Goal: Task Accomplishment & Management: Manage account settings

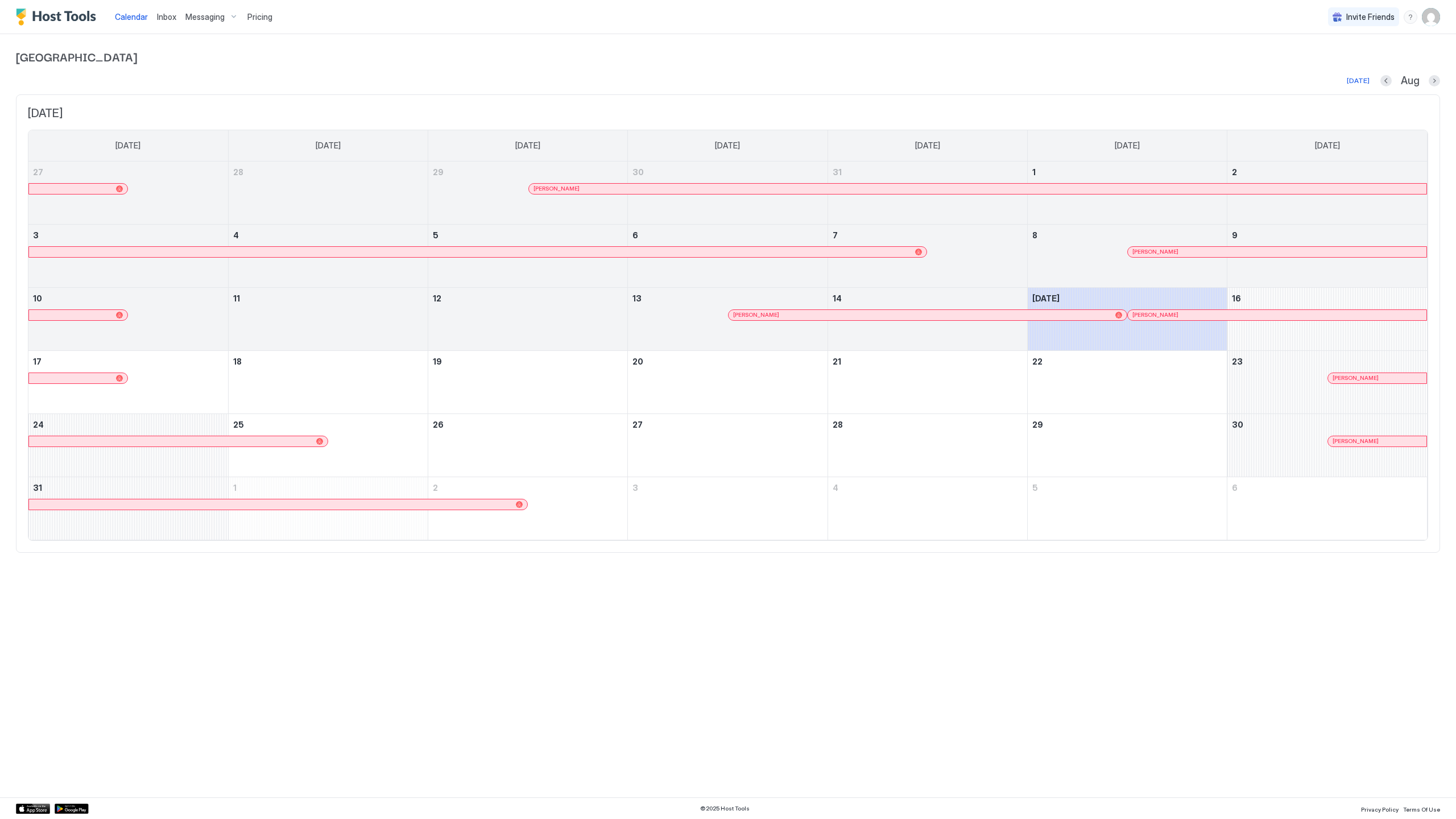
click at [1087, 316] on div at bounding box center [1087, 315] width 9 height 9
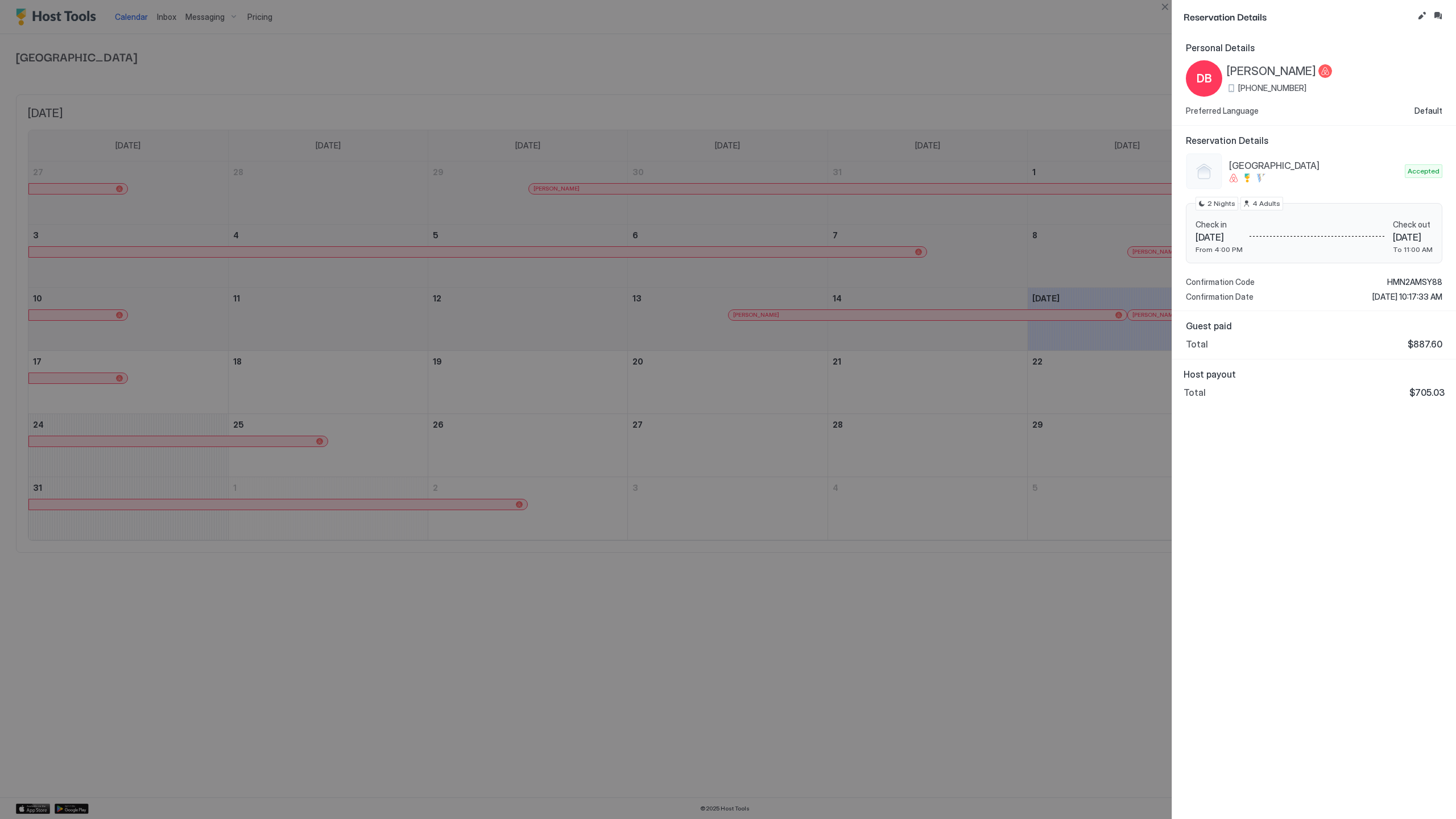
click at [1017, 344] on div at bounding box center [728, 410] width 1456 height 819
click at [1166, 5] on button "Close" at bounding box center [1164, 6] width 13 height 14
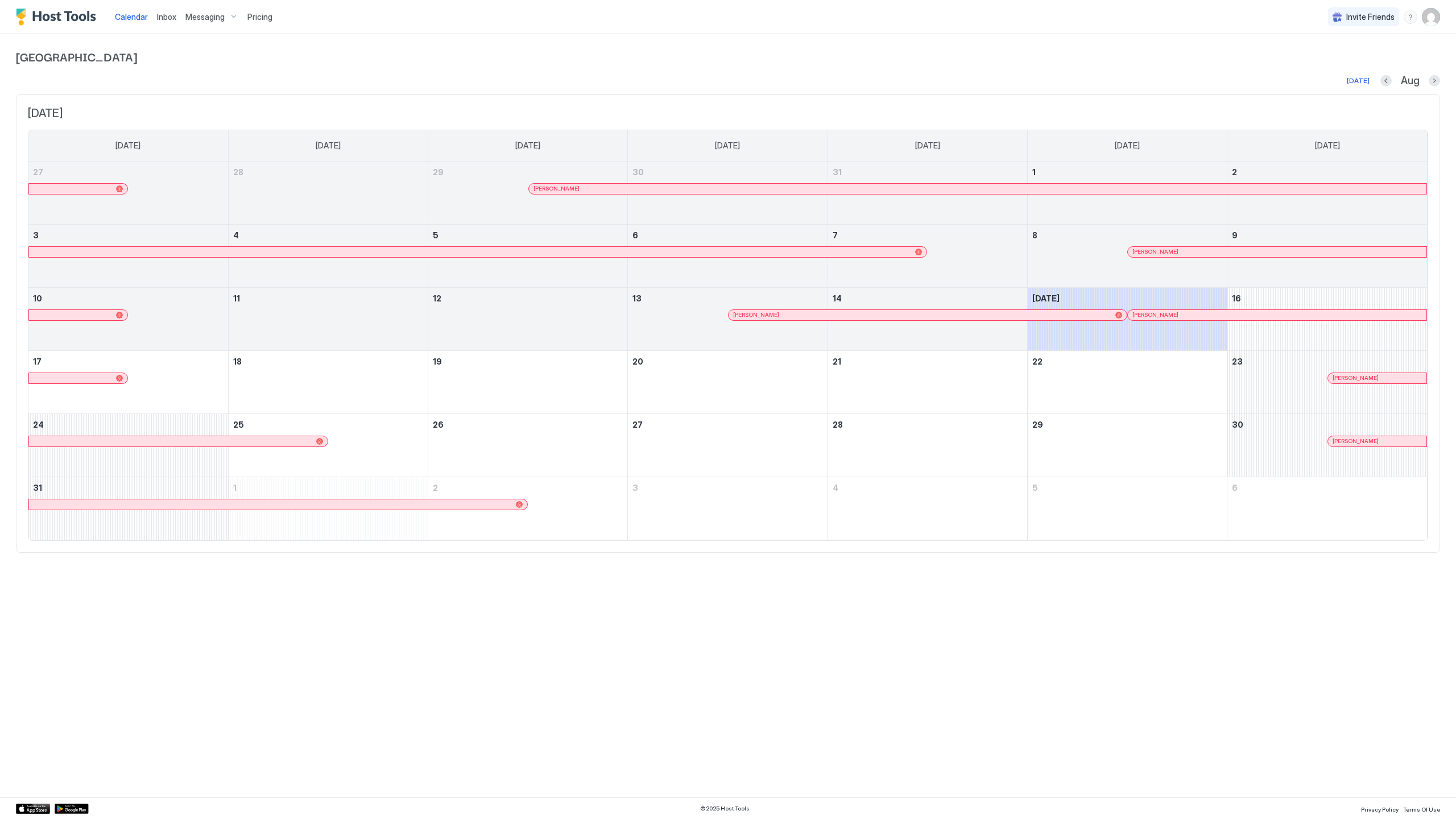
click at [1374, 378] on div at bounding box center [1374, 378] width 9 height 9
click at [810, 311] on div "Dustin Barbre" at bounding box center [922, 315] width 378 height 7
click at [1386, 80] on button "Previous month" at bounding box center [1386, 80] width 12 height 12
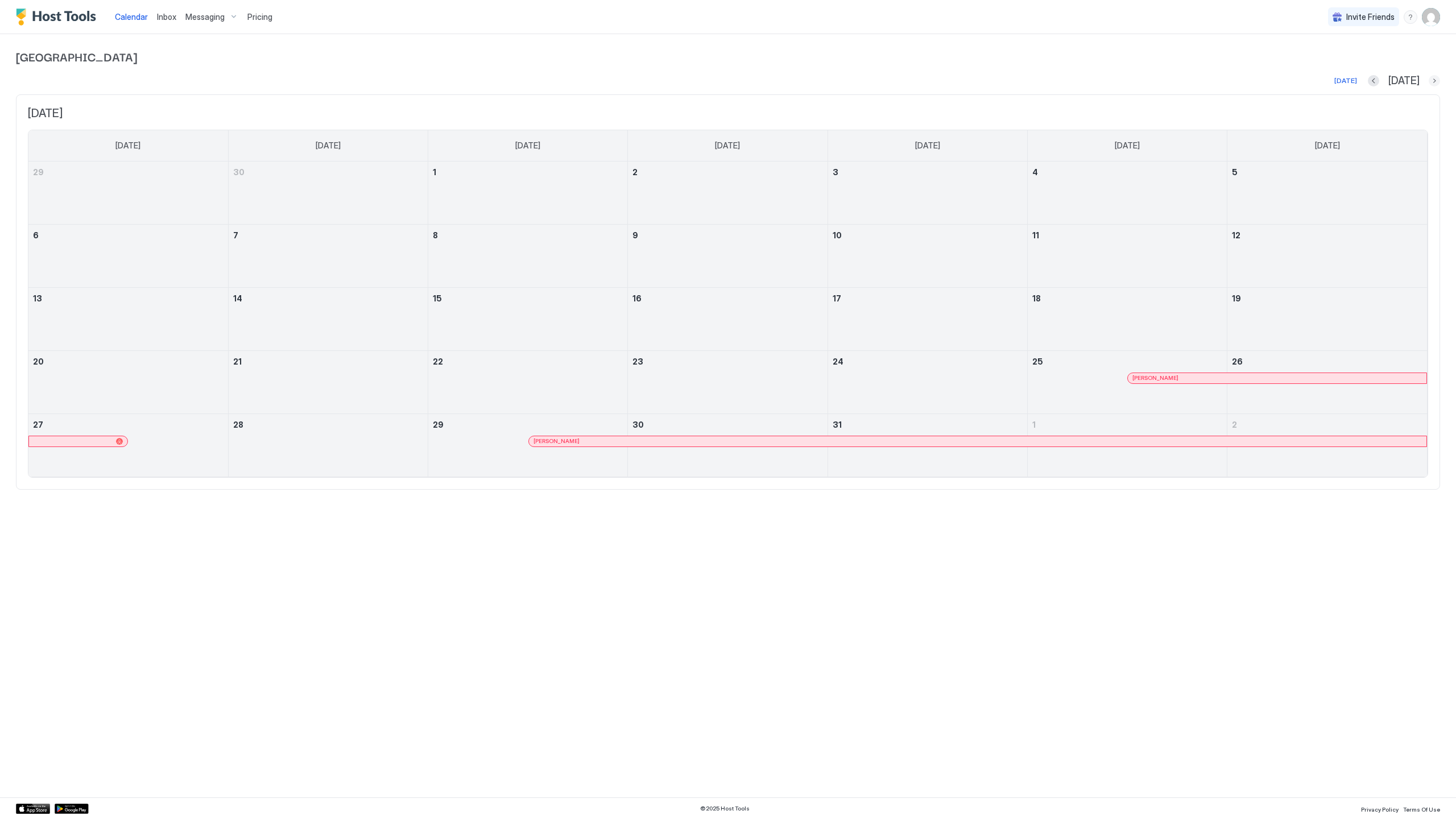
click at [1437, 78] on button "Next month" at bounding box center [1434, 80] width 12 height 12
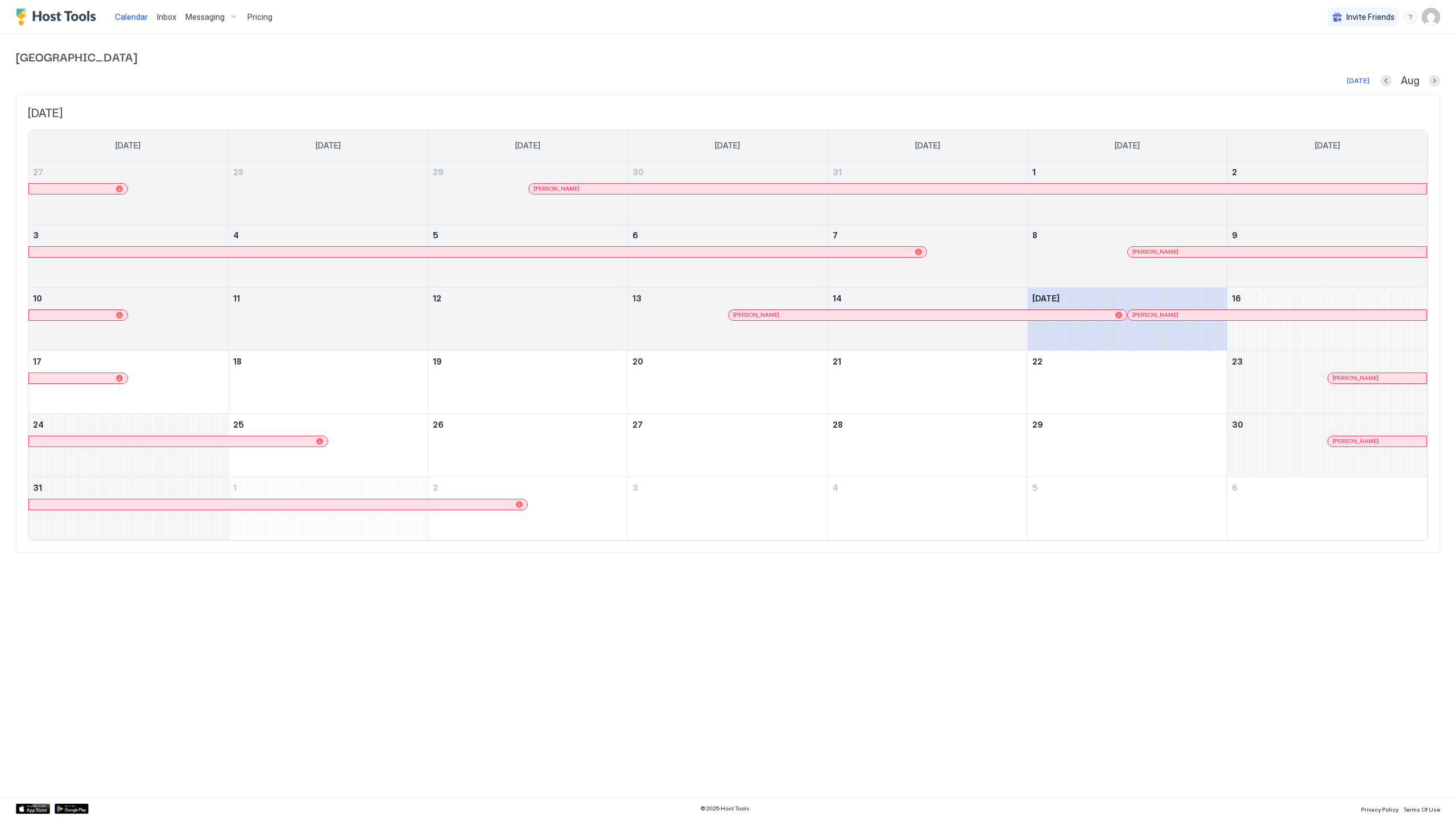
click at [1430, 12] on img "User profile" at bounding box center [1431, 17] width 18 height 18
click at [1375, 58] on div "Settings" at bounding box center [1367, 64] width 145 height 20
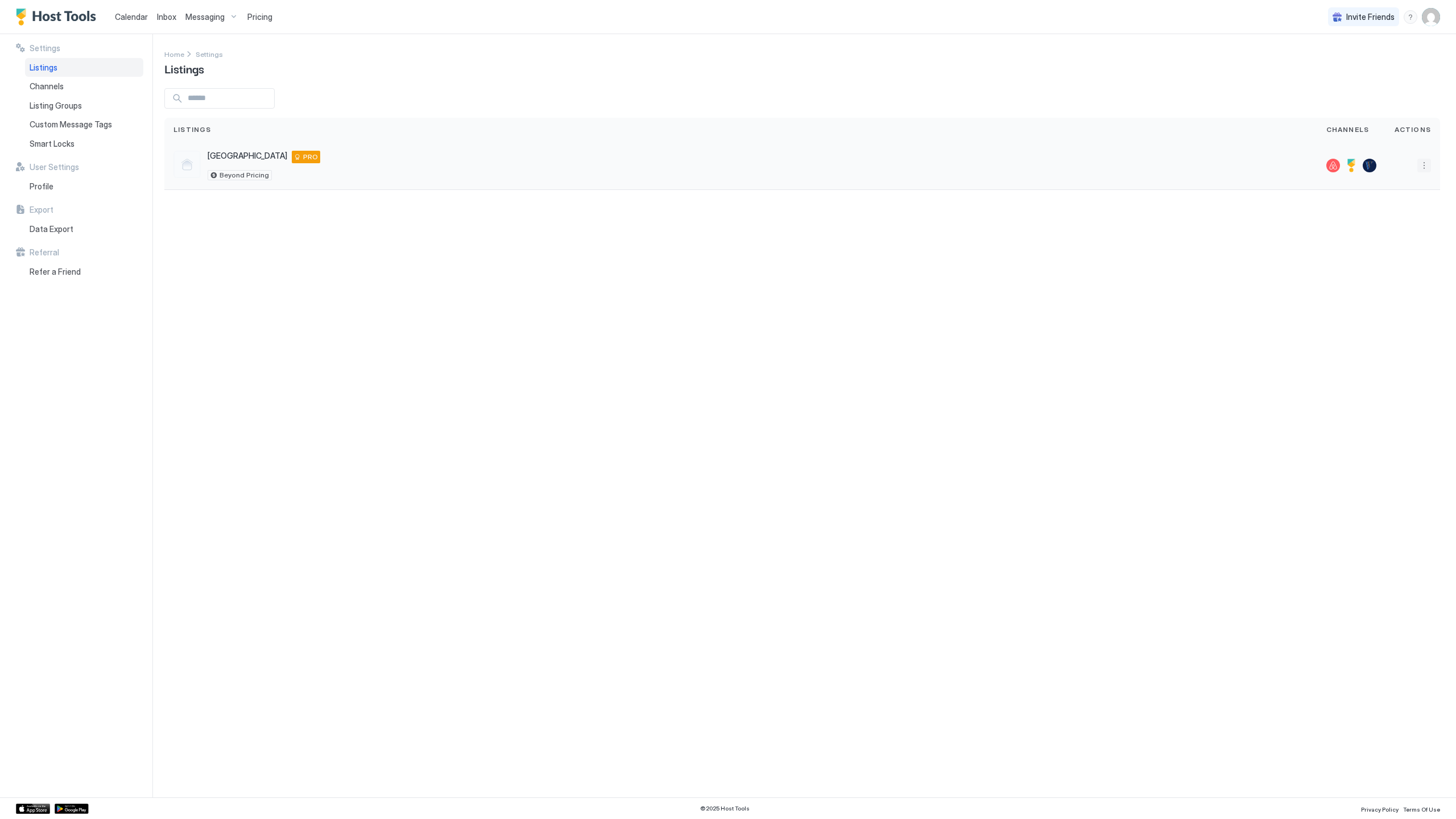
click at [1422, 169] on button "More options" at bounding box center [1424, 165] width 13 height 14
click at [49, 183] on div at bounding box center [728, 410] width 1456 height 819
click at [59, 188] on div "Profile" at bounding box center [84, 186] width 118 height 19
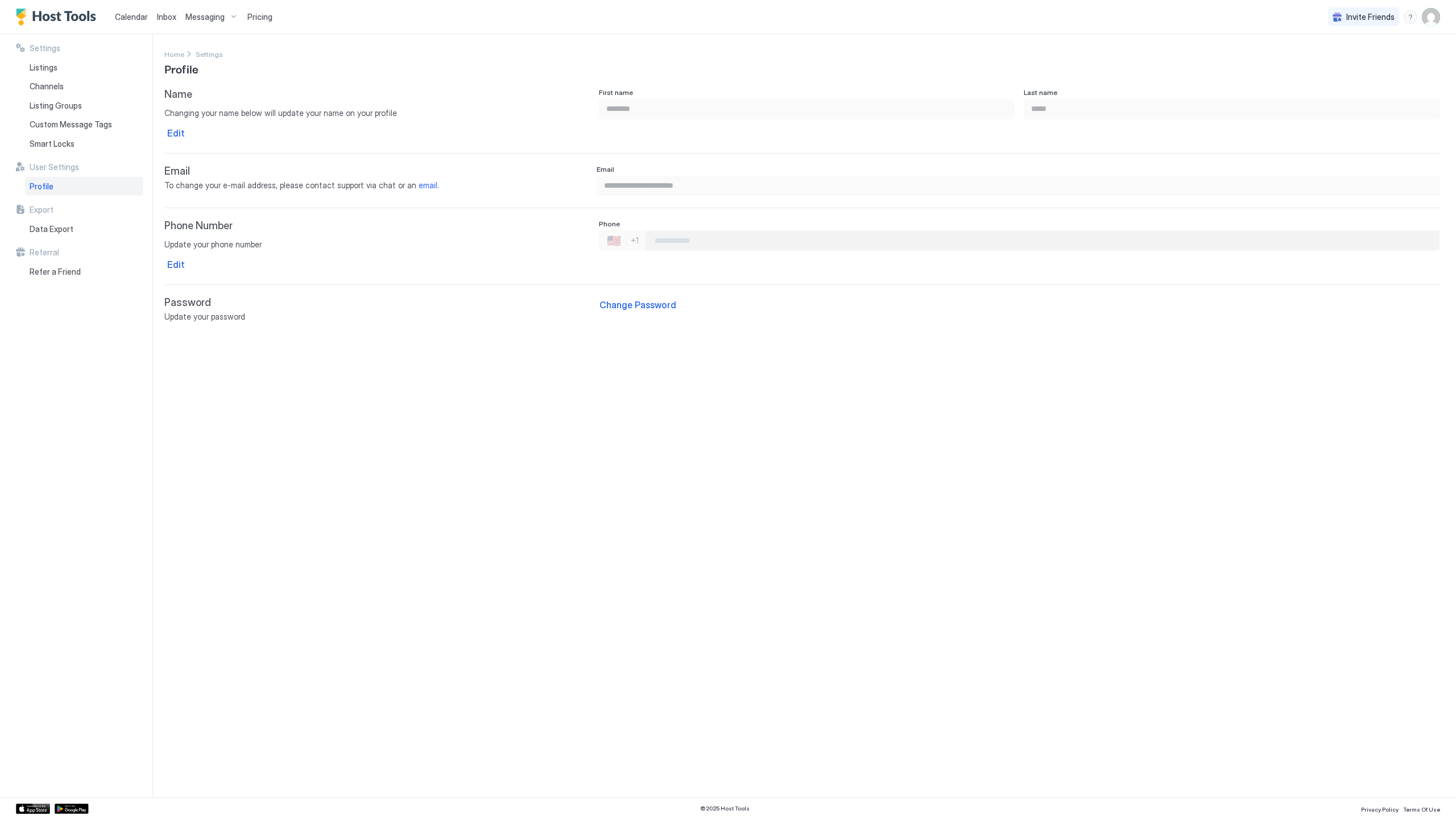
click at [1434, 14] on img "User profile" at bounding box center [1431, 17] width 18 height 18
click at [1377, 87] on div "Logout" at bounding box center [1367, 83] width 135 height 10
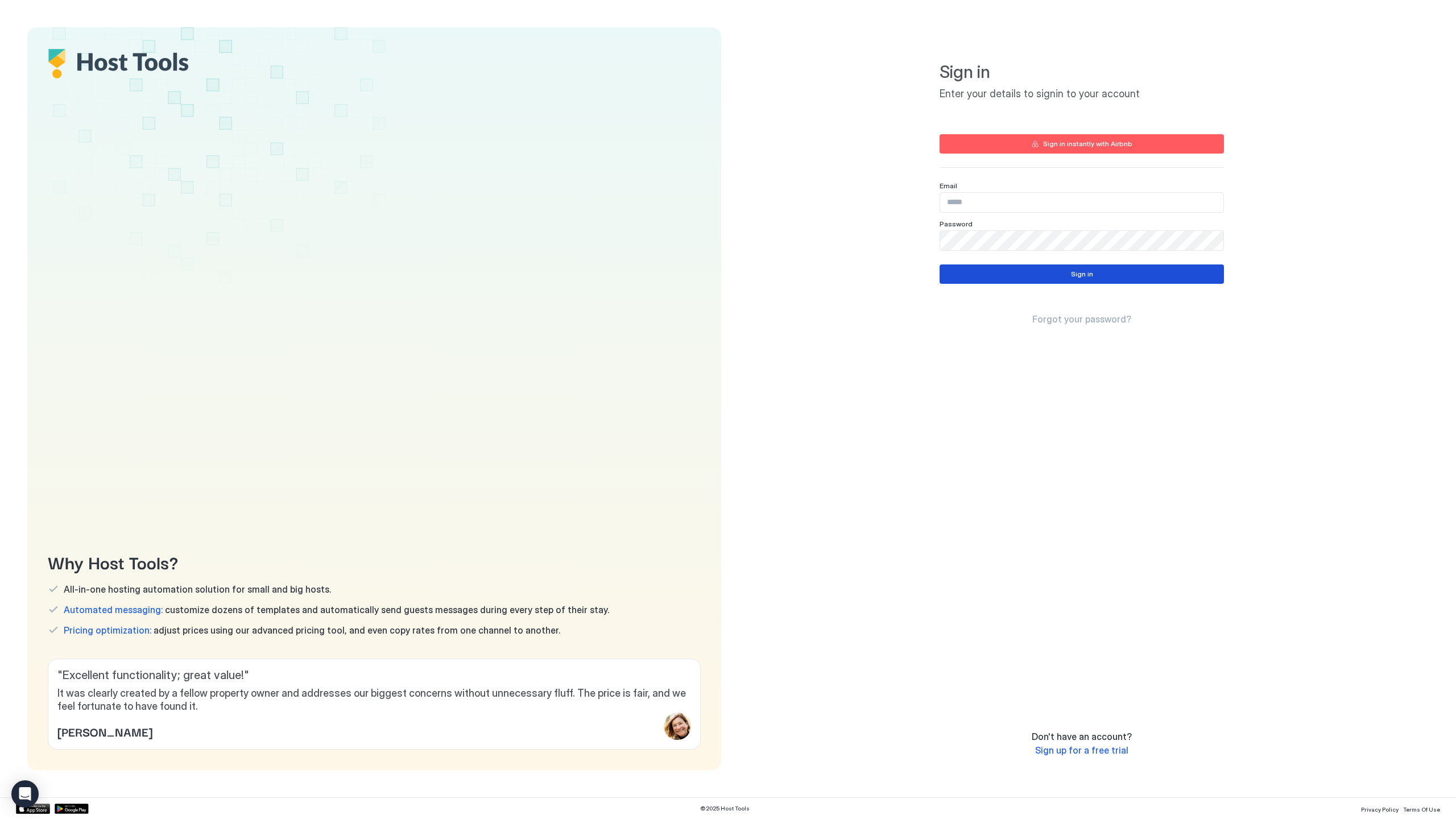
type input "**********"
click at [1177, 274] on button "Sign in" at bounding box center [1082, 274] width 284 height 19
